Goal: Find specific fact: Find contact information

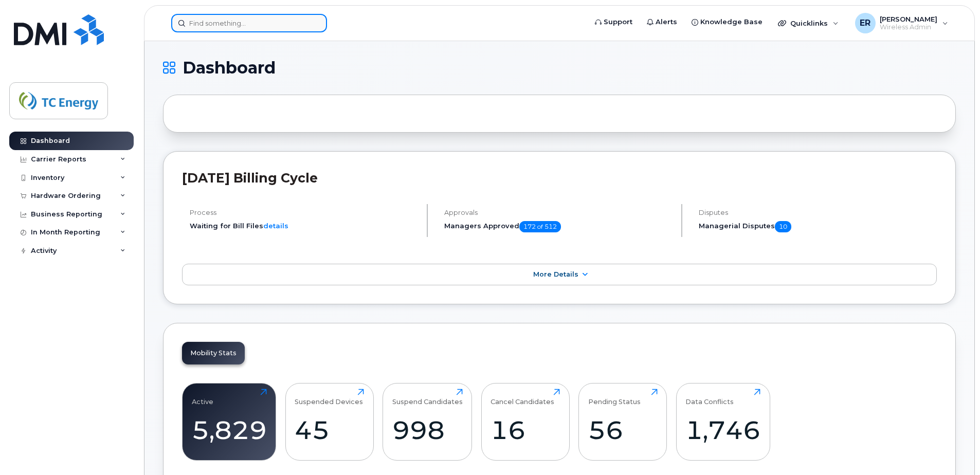
click at [295, 31] on input at bounding box center [249, 23] width 156 height 19
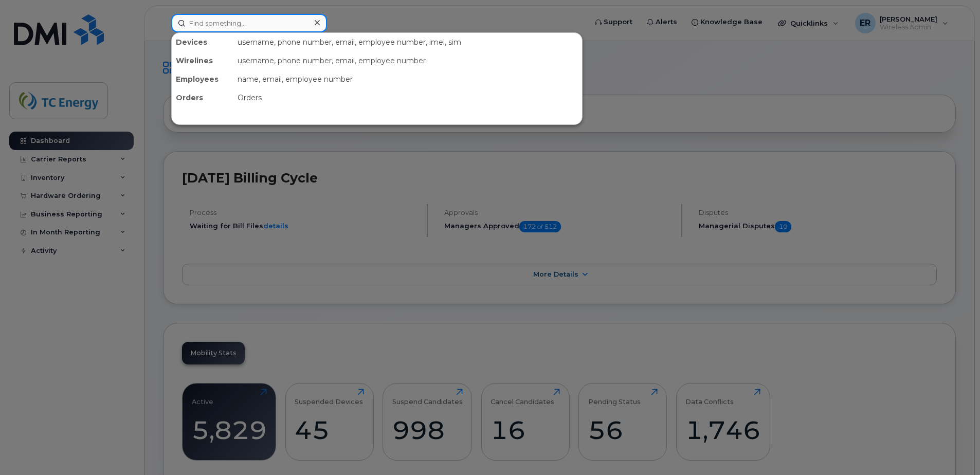
paste input "5579750315"
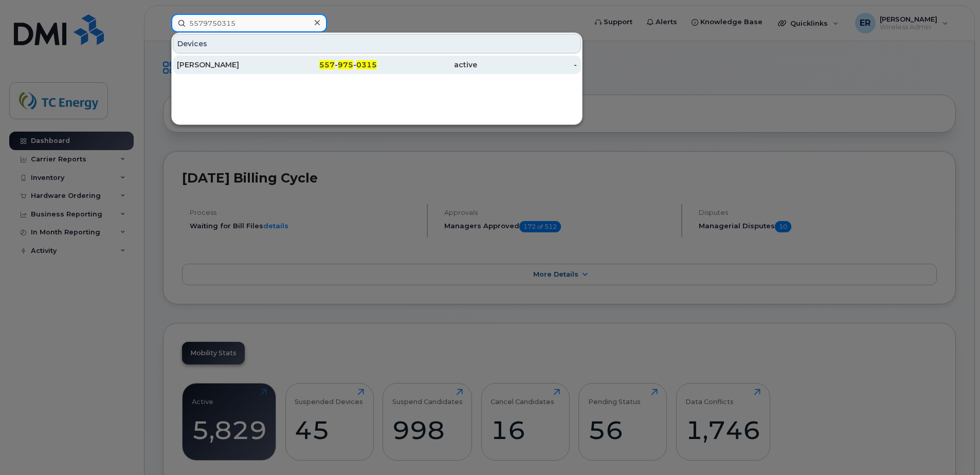
type input "5579750315"
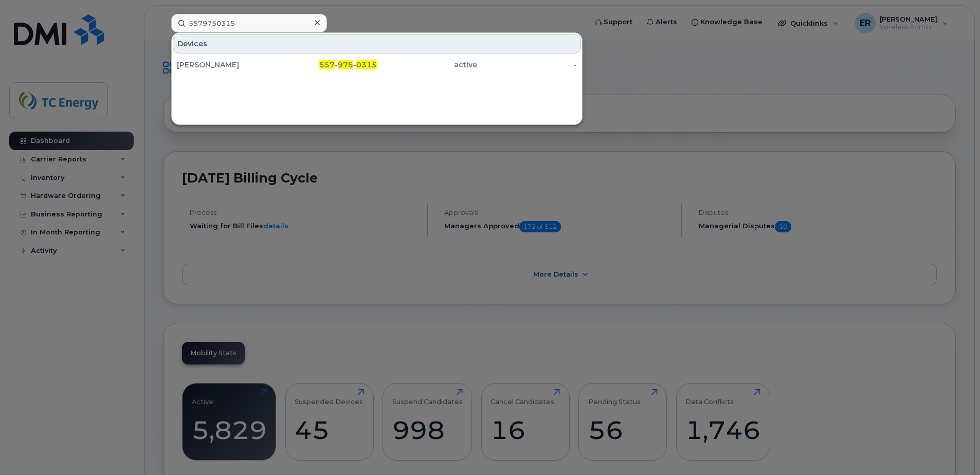
drag, startPoint x: 248, startPoint y: 66, endPoint x: 250, endPoint y: 82, distance: 16.6
click at [248, 66] on div "[PERSON_NAME]" at bounding box center [227, 65] width 100 height 10
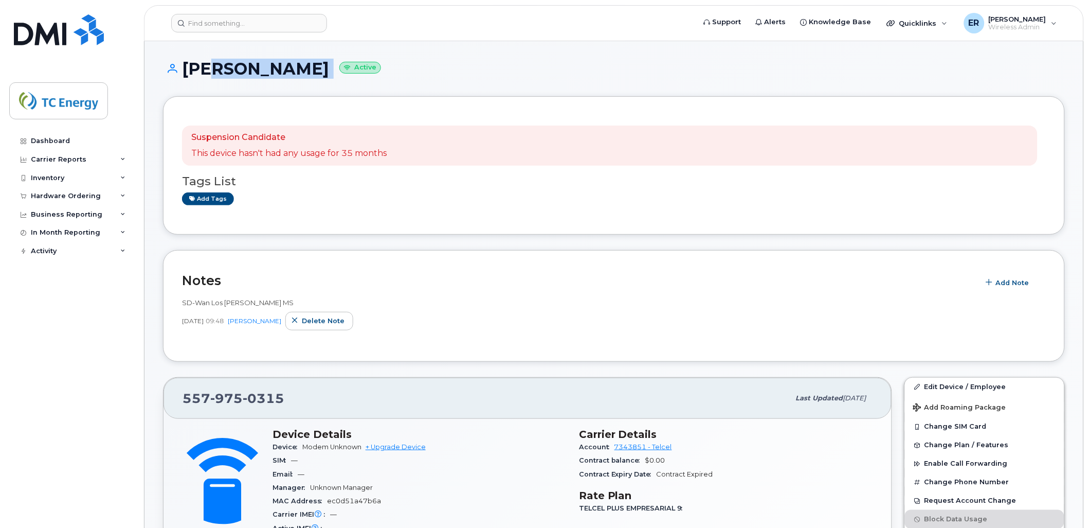
drag, startPoint x: 275, startPoint y: 65, endPoint x: 191, endPoint y: 61, distance: 83.9
click at [203, 62] on h1 "[PERSON_NAME] Active" at bounding box center [614, 69] width 902 height 18
click at [178, 61] on h1 "[PERSON_NAME] Active" at bounding box center [614, 69] width 902 height 18
drag, startPoint x: 182, startPoint y: 62, endPoint x: 272, endPoint y: 63, distance: 90.5
click at [270, 63] on h1 "[PERSON_NAME] Active" at bounding box center [614, 69] width 902 height 18
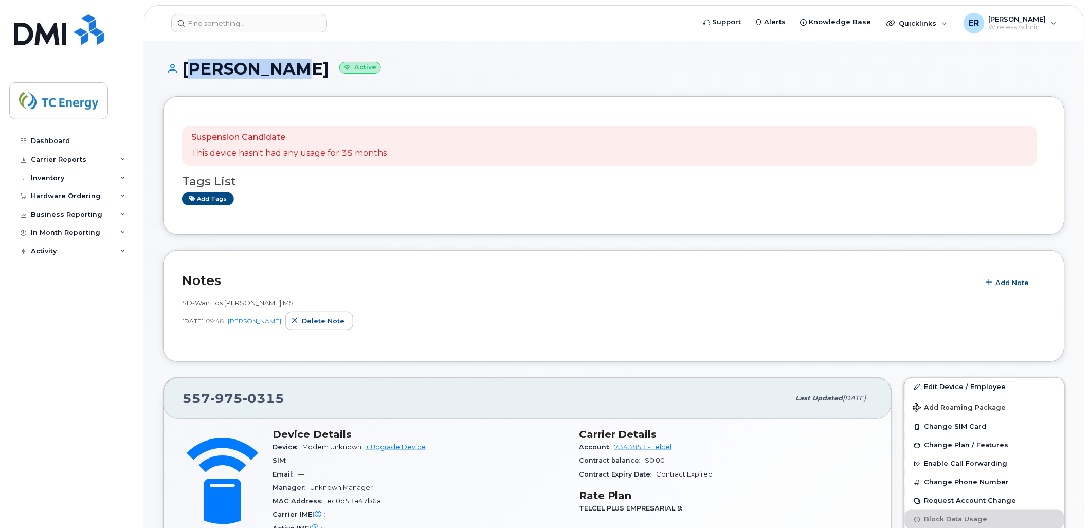
copy h1 "[PERSON_NAME]"
click at [288, 402] on div "[PHONE_NUMBER]" at bounding box center [486, 398] width 607 height 22
drag, startPoint x: 274, startPoint y: 398, endPoint x: 158, endPoint y: 391, distance: 115.9
click at [174, 390] on div "[PHONE_NUMBER] Last updated [DATE]" at bounding box center [527, 397] width 728 height 41
copy span "[PHONE_NUMBER]"
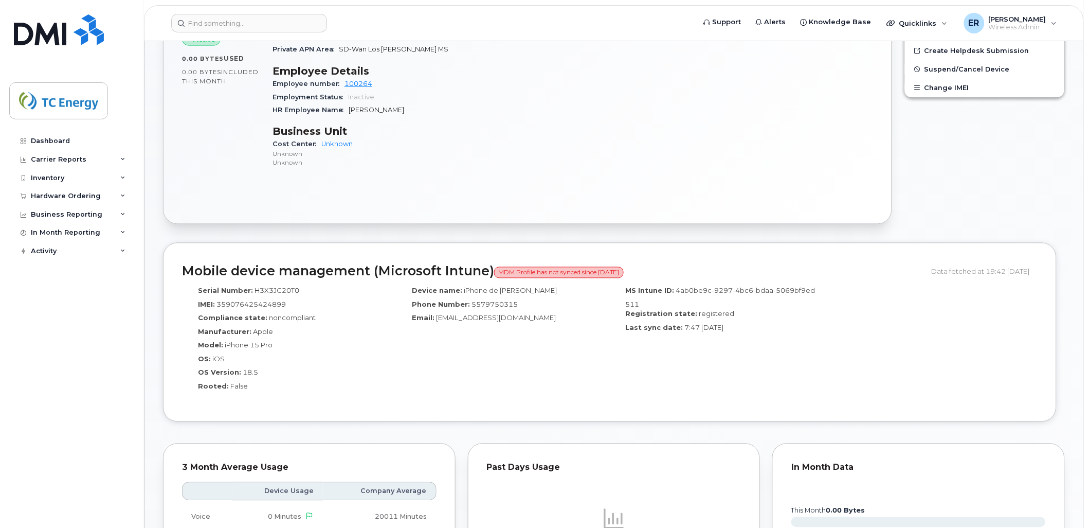
scroll to position [519, 0]
